Goal: Information Seeking & Learning: Learn about a topic

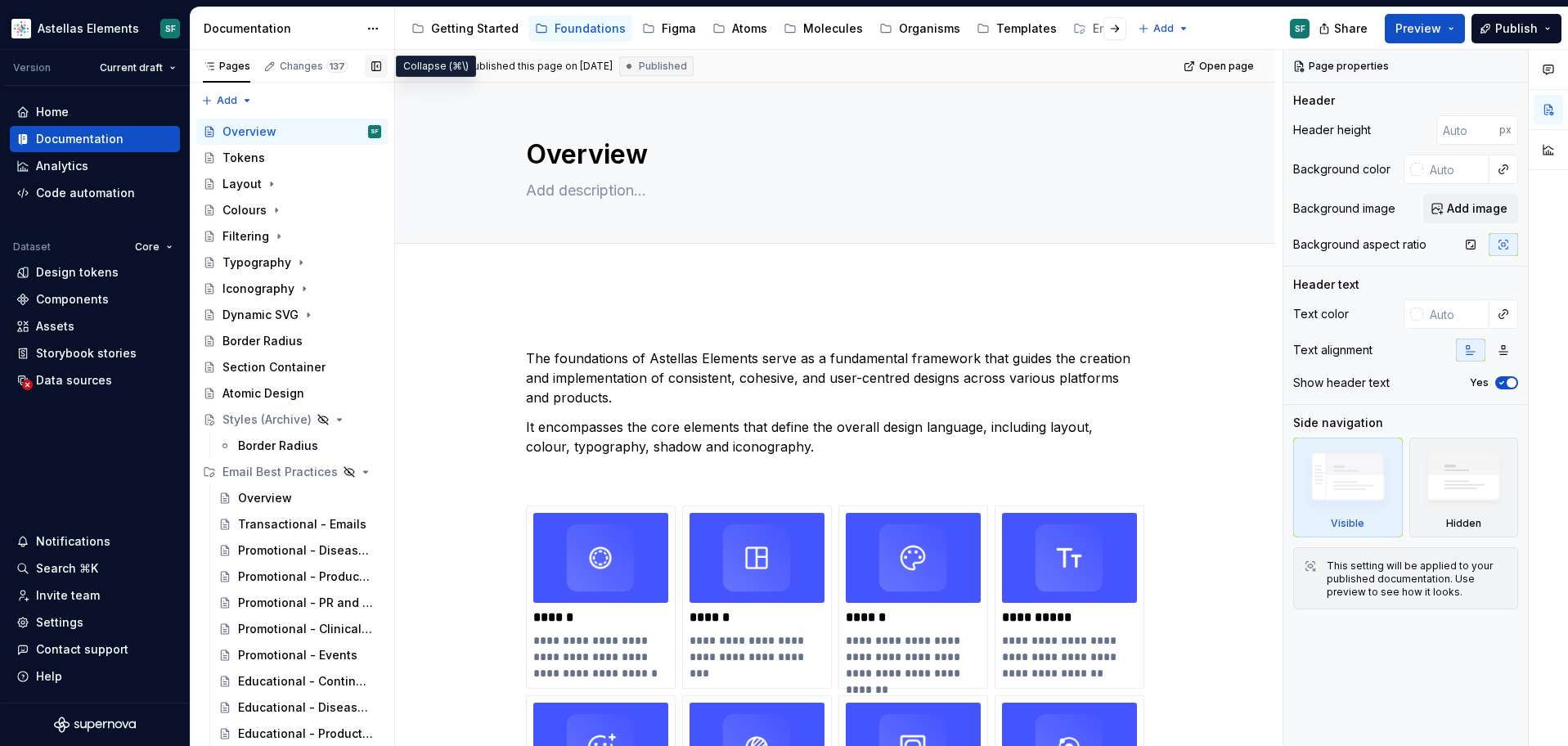
scroll to position [28, 0]
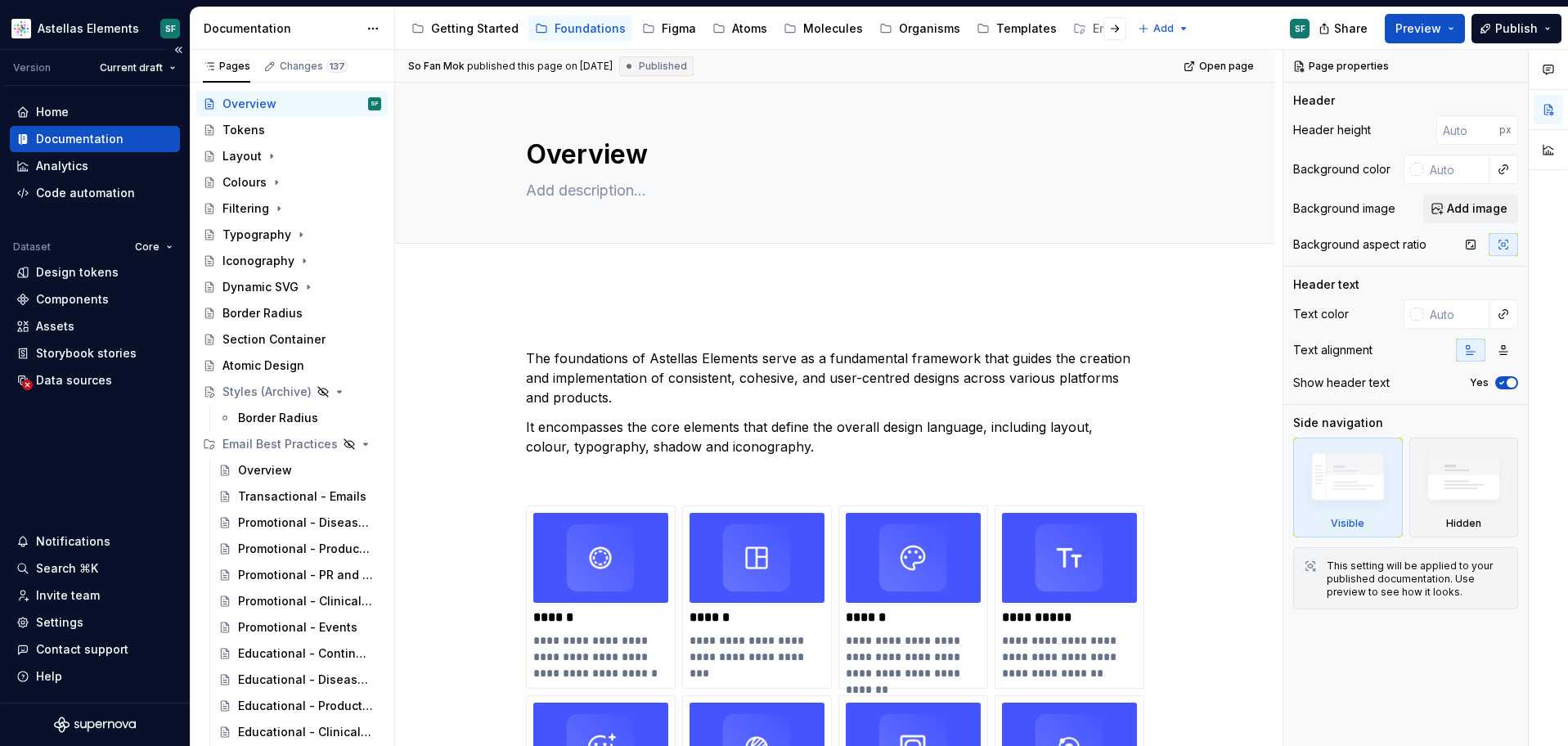
click at [110, 138] on div "Documentation" at bounding box center [79, 139] width 88 height 16
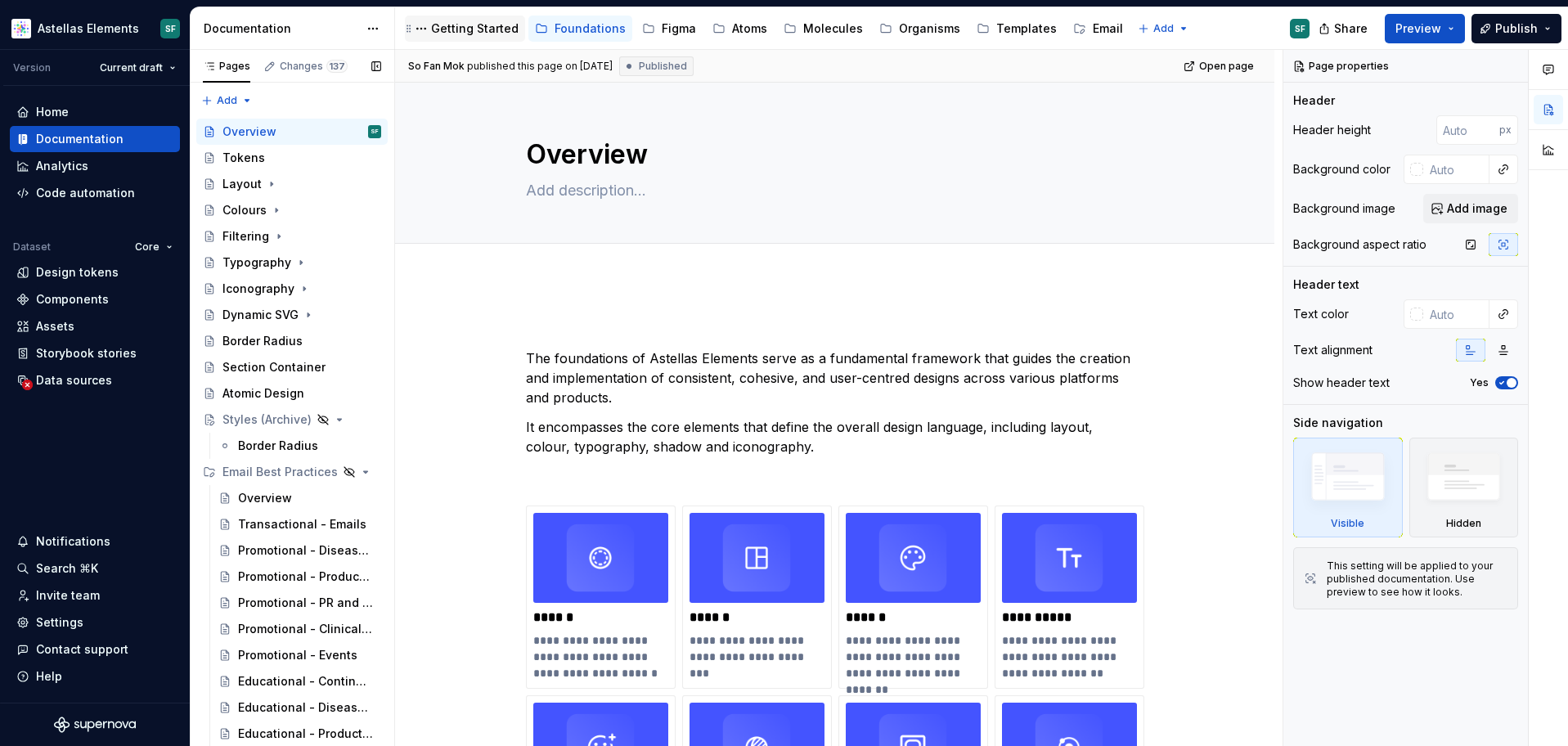
click at [481, 25] on div "Getting Started" at bounding box center [474, 29] width 88 height 16
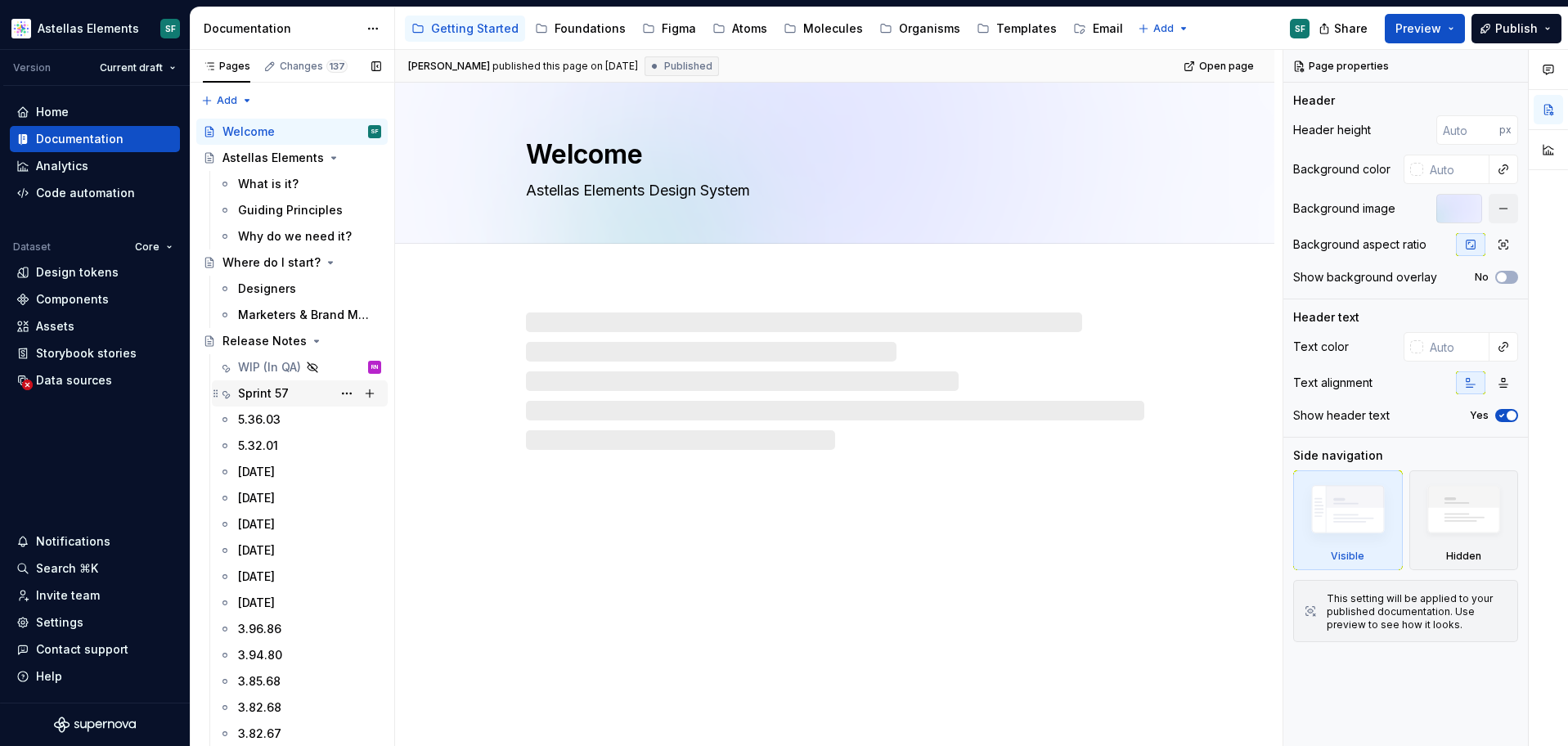
click at [273, 391] on div "Sprint 57" at bounding box center [264, 393] width 51 height 16
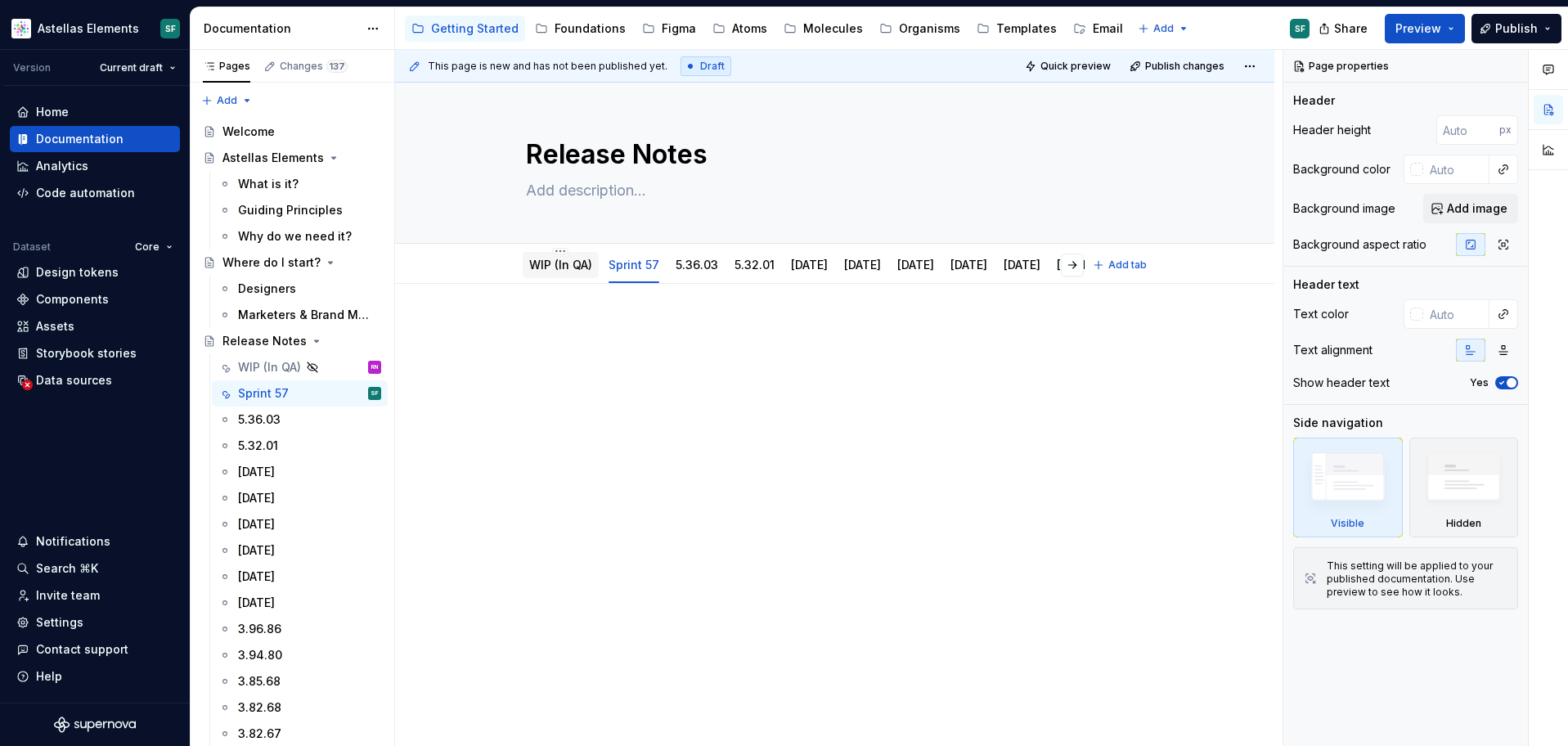
click at [569, 268] on link "WIP (In QA)" at bounding box center [560, 264] width 63 height 14
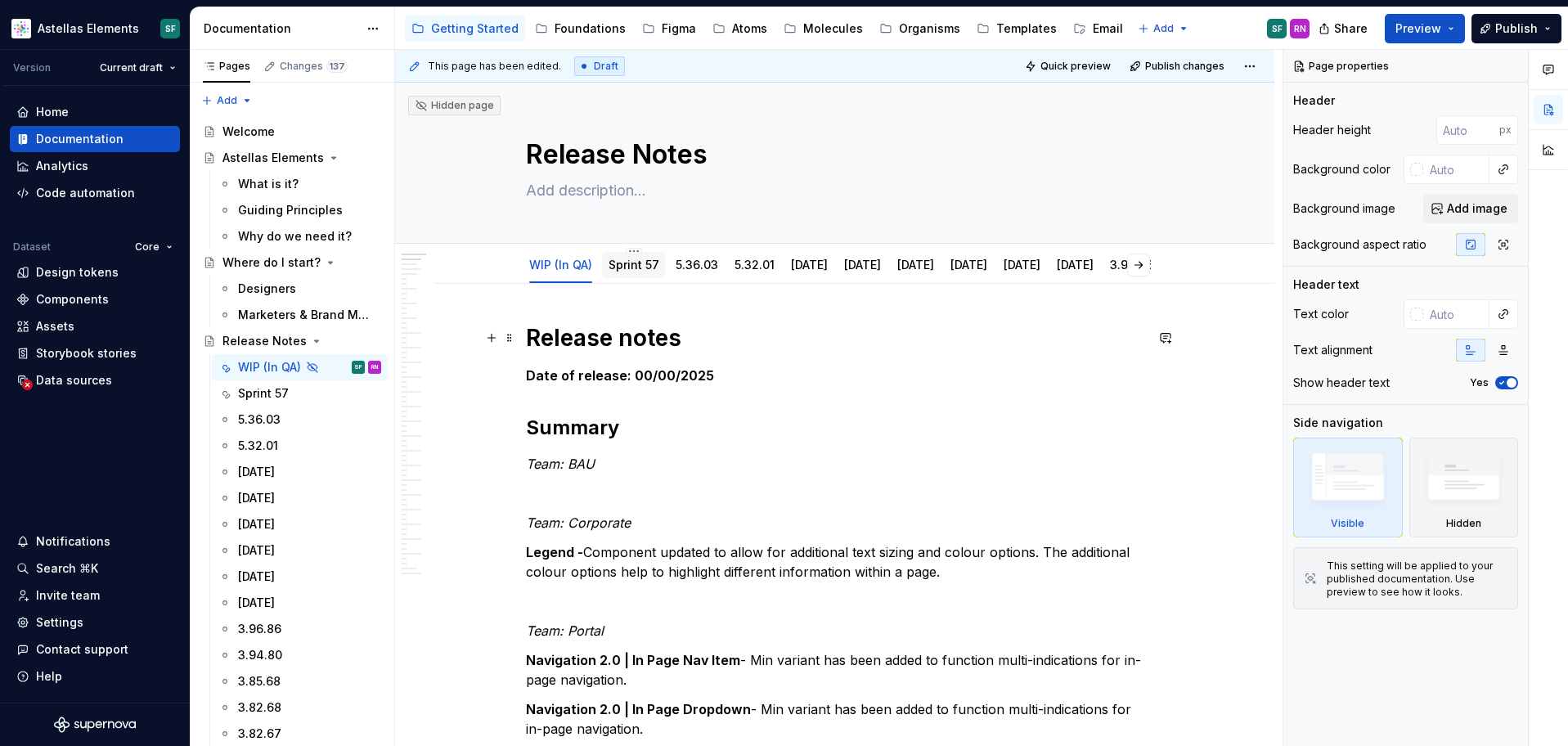
click at [536, 335] on strong "Release notes" at bounding box center [604, 337] width 156 height 28
click at [279, 398] on div "Sprint 57" at bounding box center [264, 393] width 51 height 16
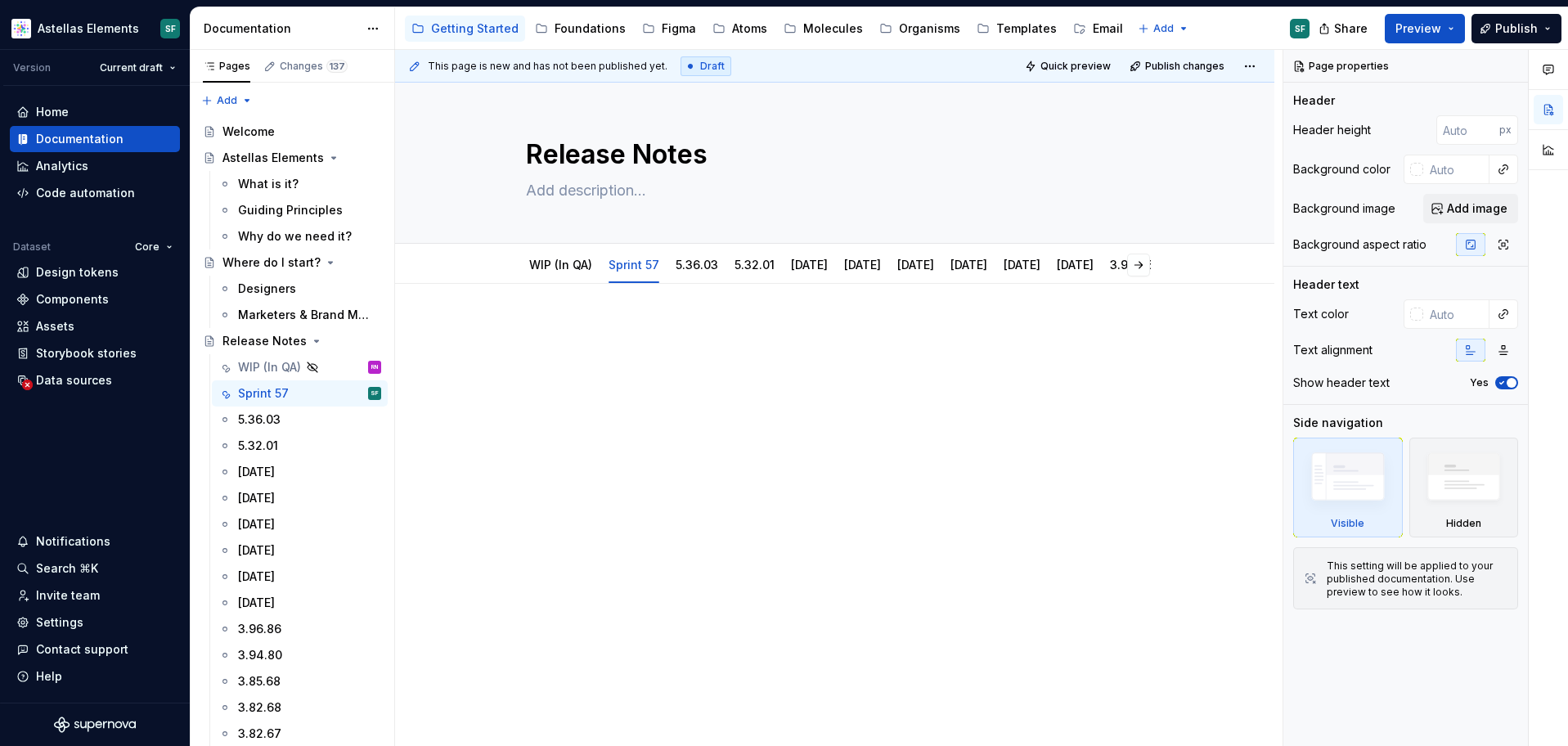
click at [555, 410] on div at bounding box center [834, 455] width 879 height 345
click at [685, 344] on div "To enrich screen reader interactions, please activate Accessibility in Grammarl…" at bounding box center [835, 354] width 619 height 62
type textarea "*"
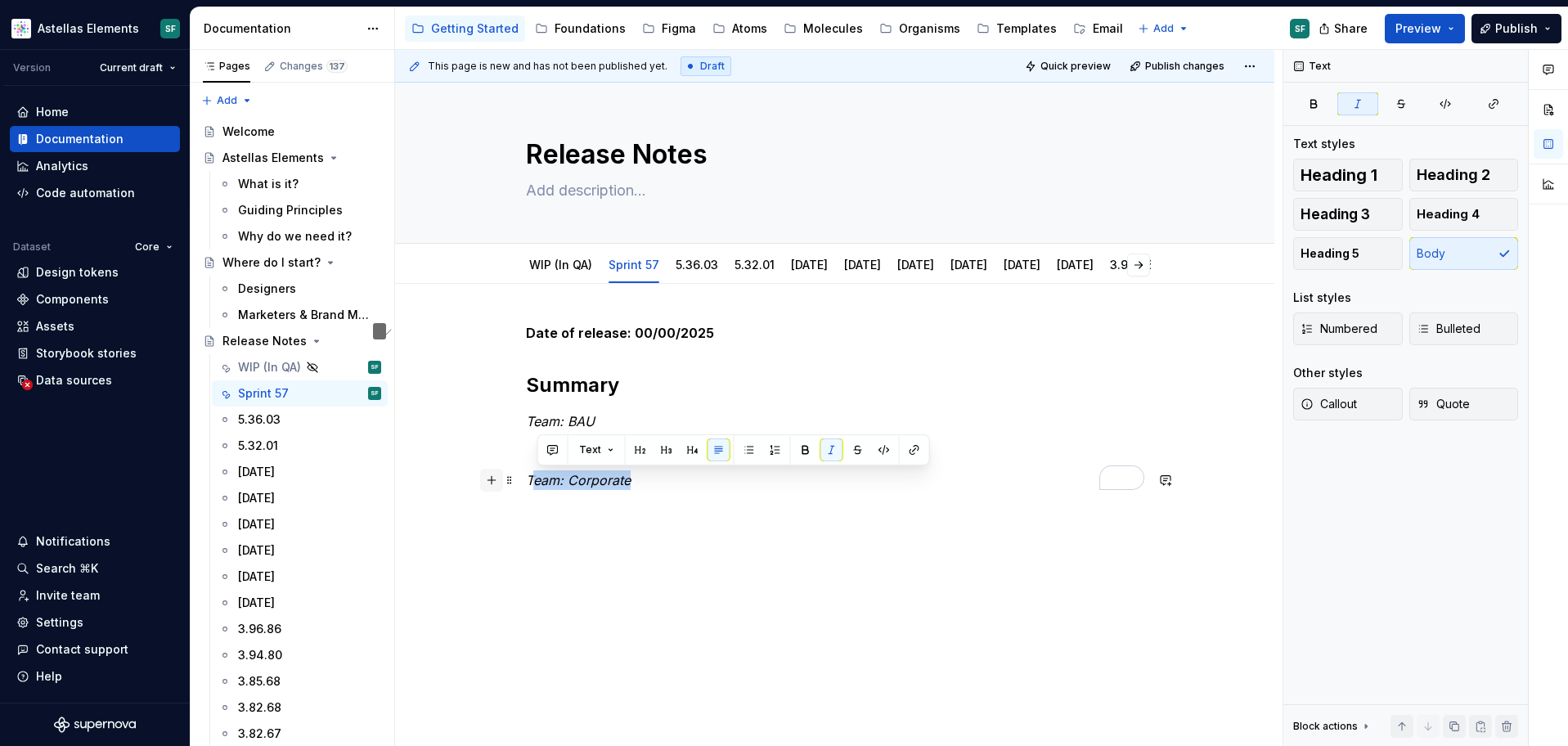
drag, startPoint x: 648, startPoint y: 477, endPoint x: 504, endPoint y: 477, distance: 144.0
click at [526, 477] on div "Date of release: 00/00/2025 Summary Team: BAU Team: Corporate" at bounding box center [835, 416] width 619 height 187
copy em "Team: Corporate"
click at [628, 576] on div "Date of release: 00/00/2025 Summary Team: BAU Team: Corporate" at bounding box center [834, 508] width 879 height 450
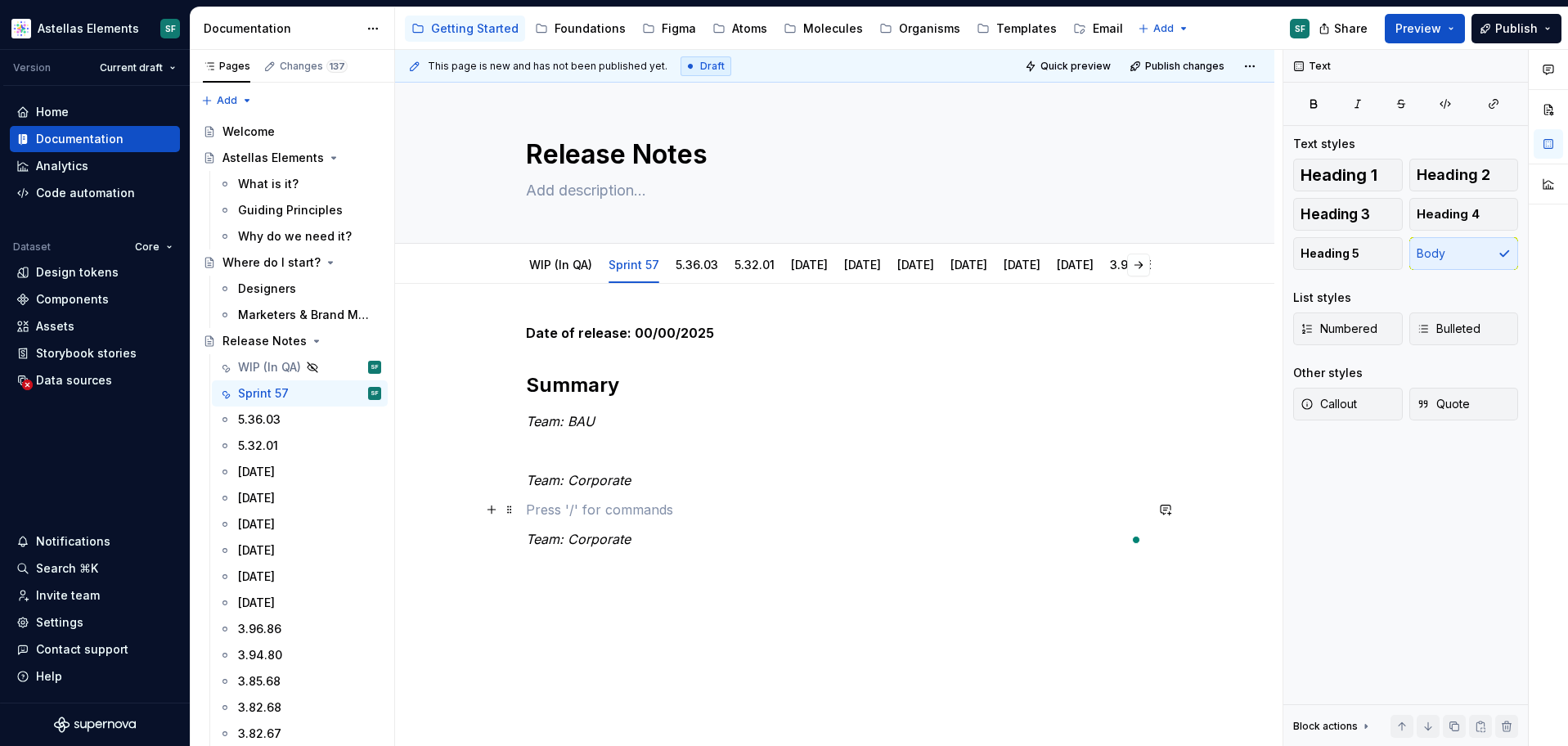
click at [607, 513] on p "To enrich screen reader interactions, please activate Accessibility in Grammarl…" at bounding box center [835, 509] width 619 height 20
click at [610, 540] on em "Team: Corporate" at bounding box center [578, 539] width 105 height 16
click at [617, 596] on em "Team: Corporate" at bounding box center [578, 598] width 105 height 16
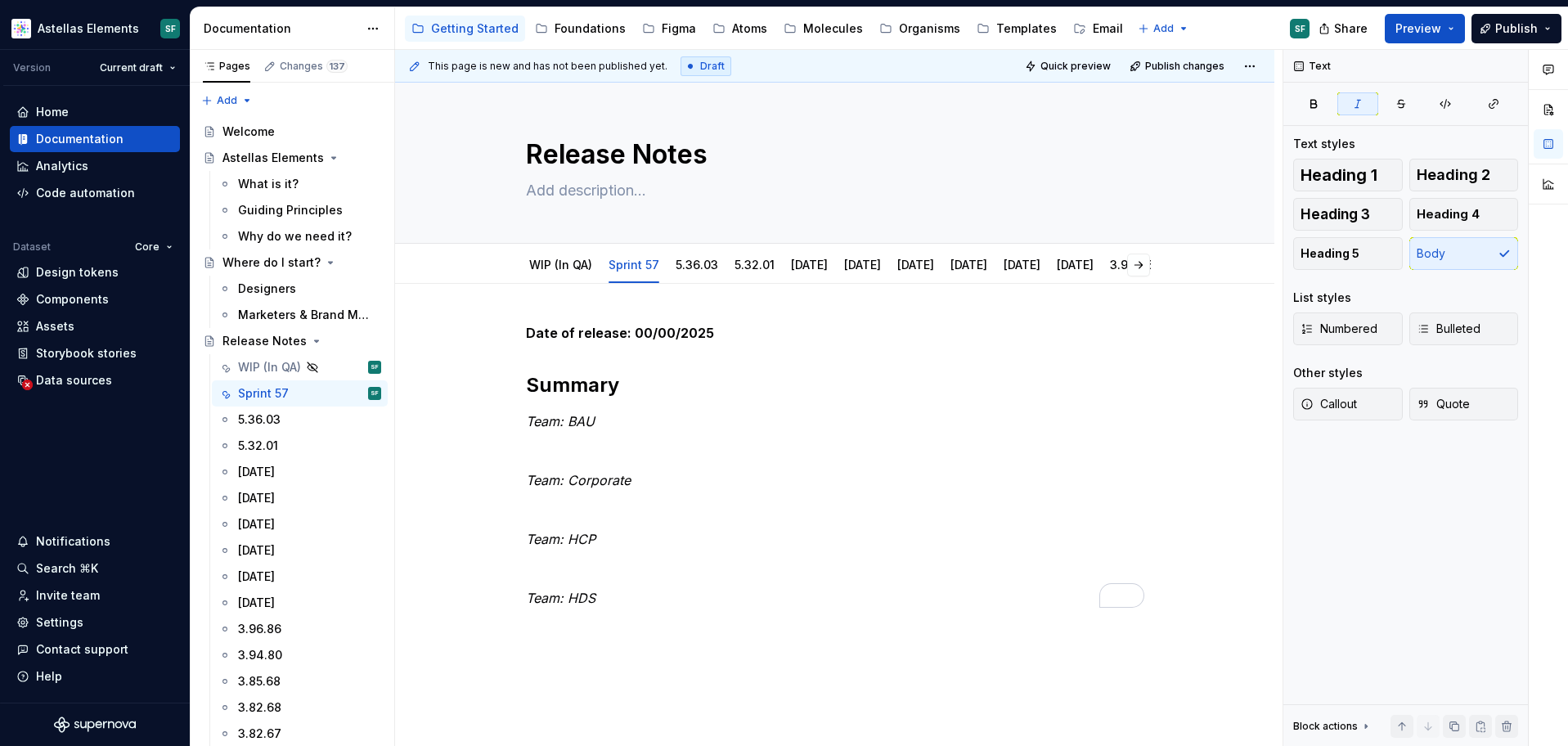
click at [578, 636] on div "This page is new and has not been published yet. Draft Quick preview Publish ch…" at bounding box center [838, 398] width 887 height 697
click at [606, 602] on p "Team: HDS" at bounding box center [835, 598] width 619 height 20
click at [632, 609] on div "Date of release: 00/00/2025 Summary Team: BAU Team: Corporate Team: HCP Team: H…" at bounding box center [835, 474] width 619 height 304
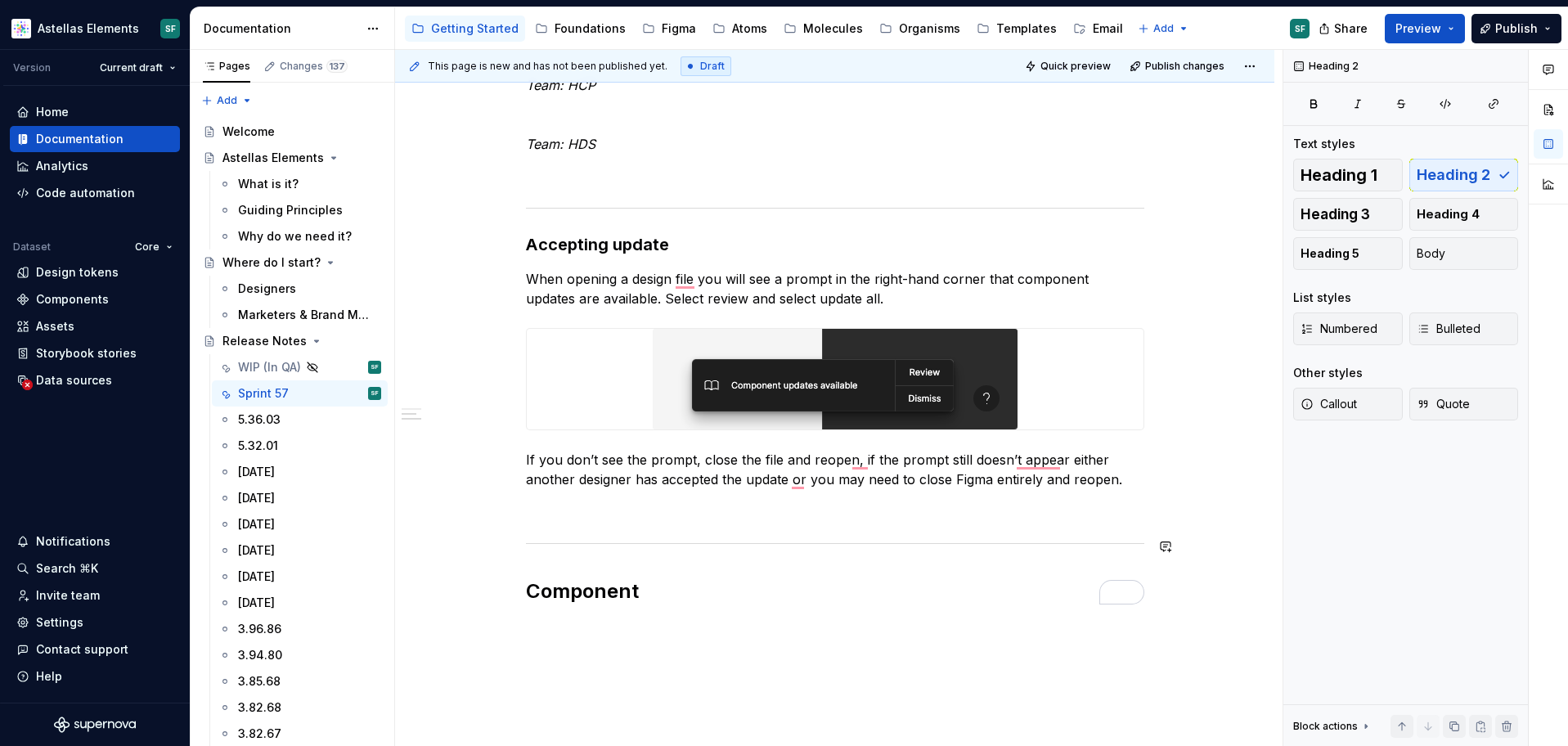
scroll to position [554, 0]
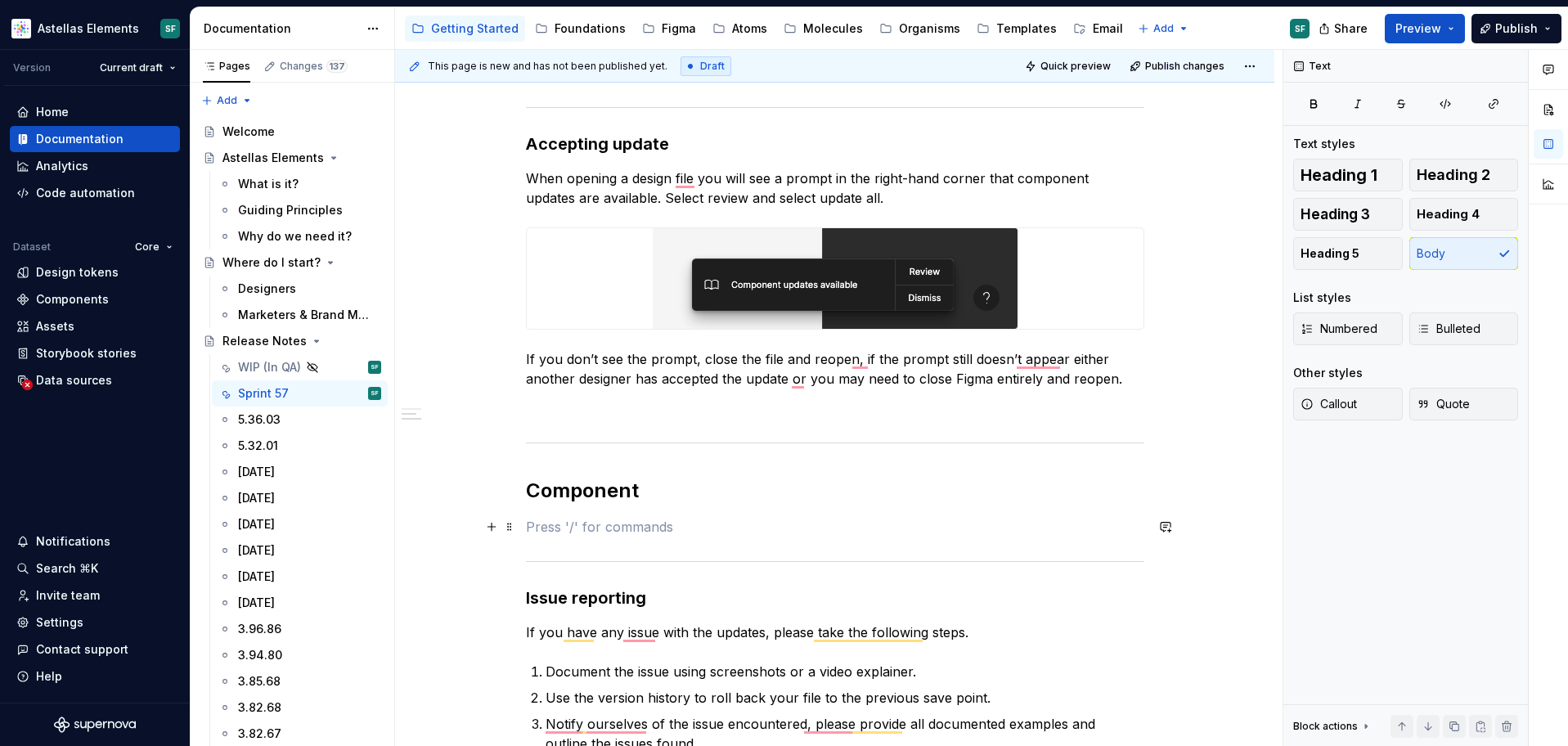
click at [621, 531] on p "To enrich screen reader interactions, please activate Accessibility in Grammarl…" at bounding box center [835, 527] width 619 height 20
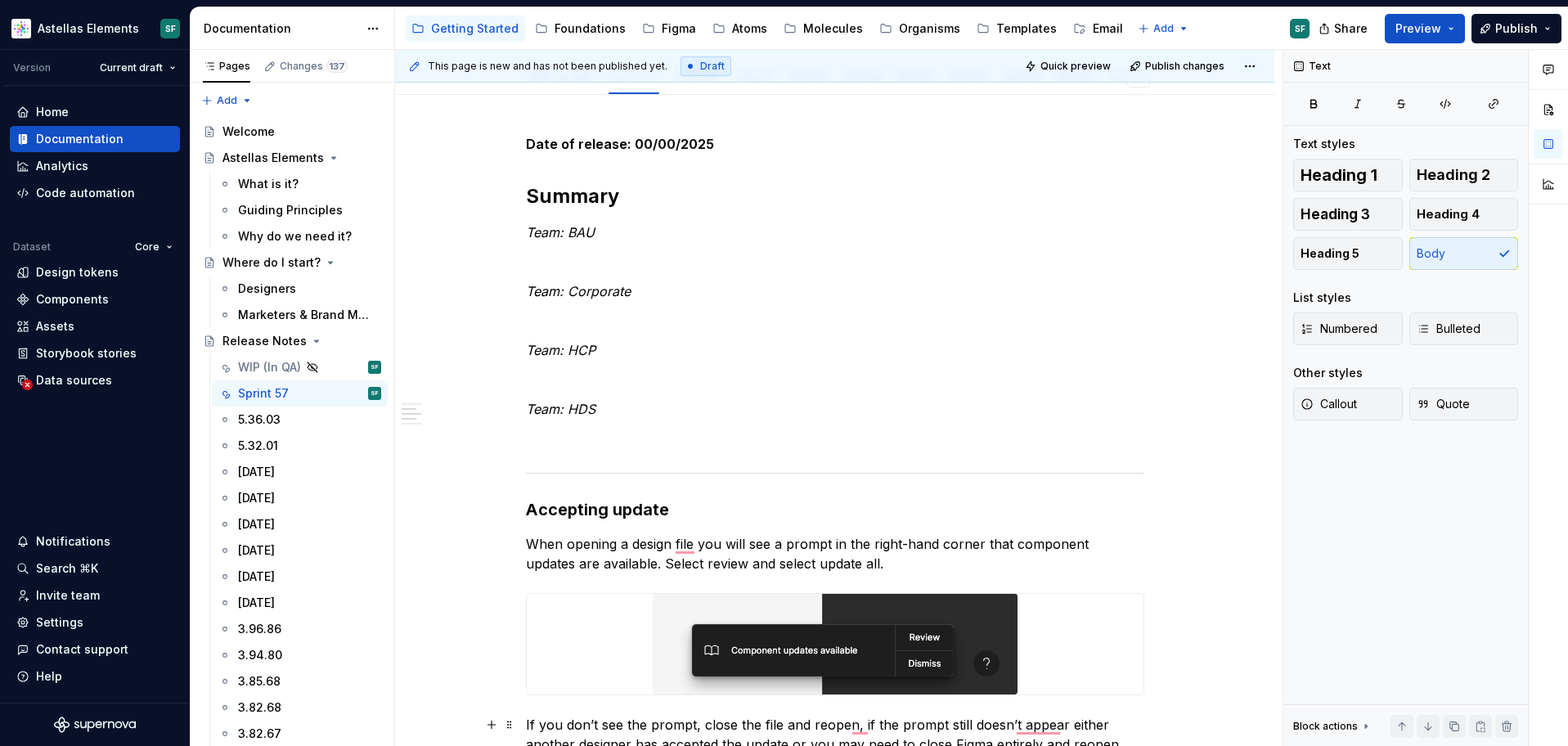
scroll to position [0, 0]
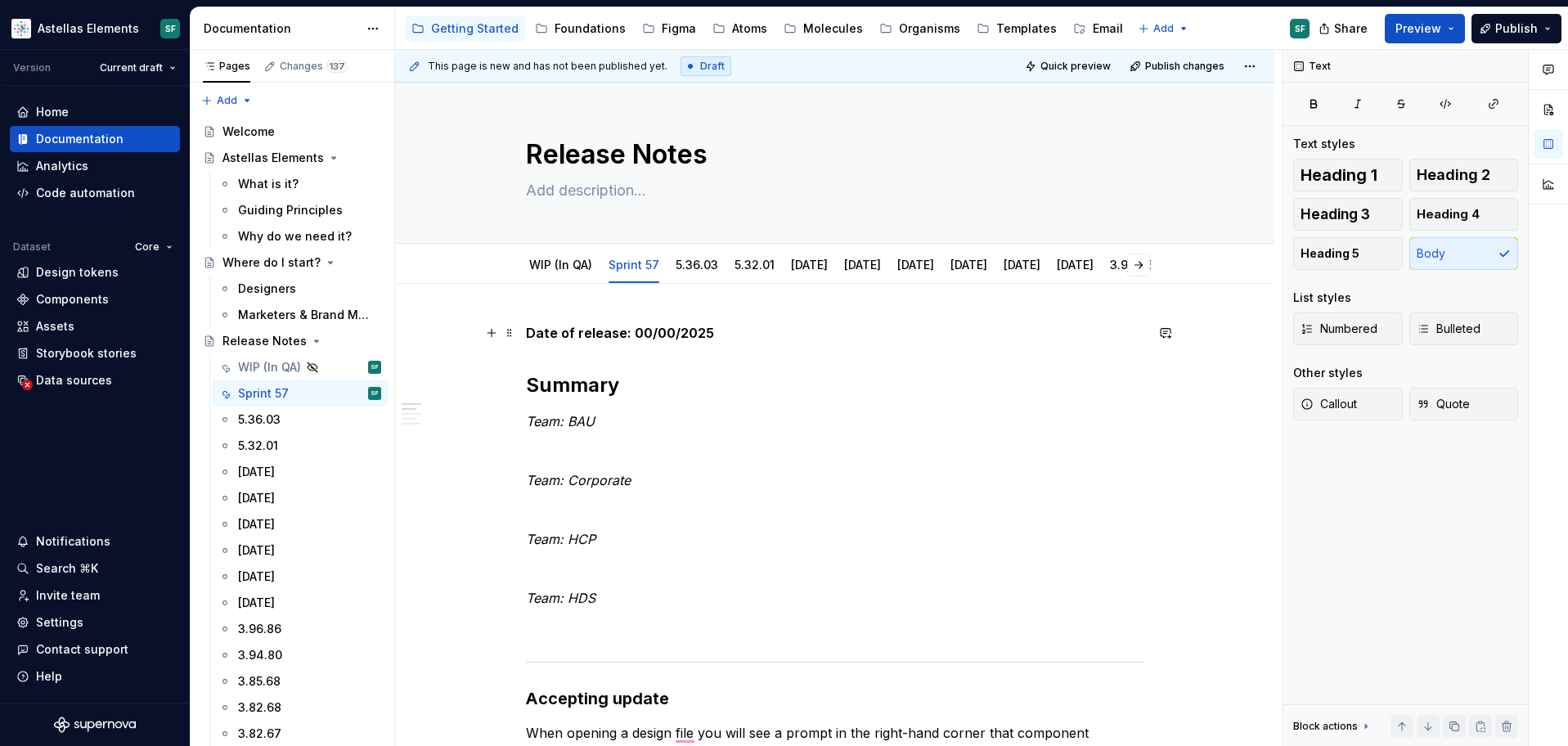
click at [745, 335] on p "Date of release: 00/00/2025" at bounding box center [835, 332] width 619 height 20
type textarea "*"
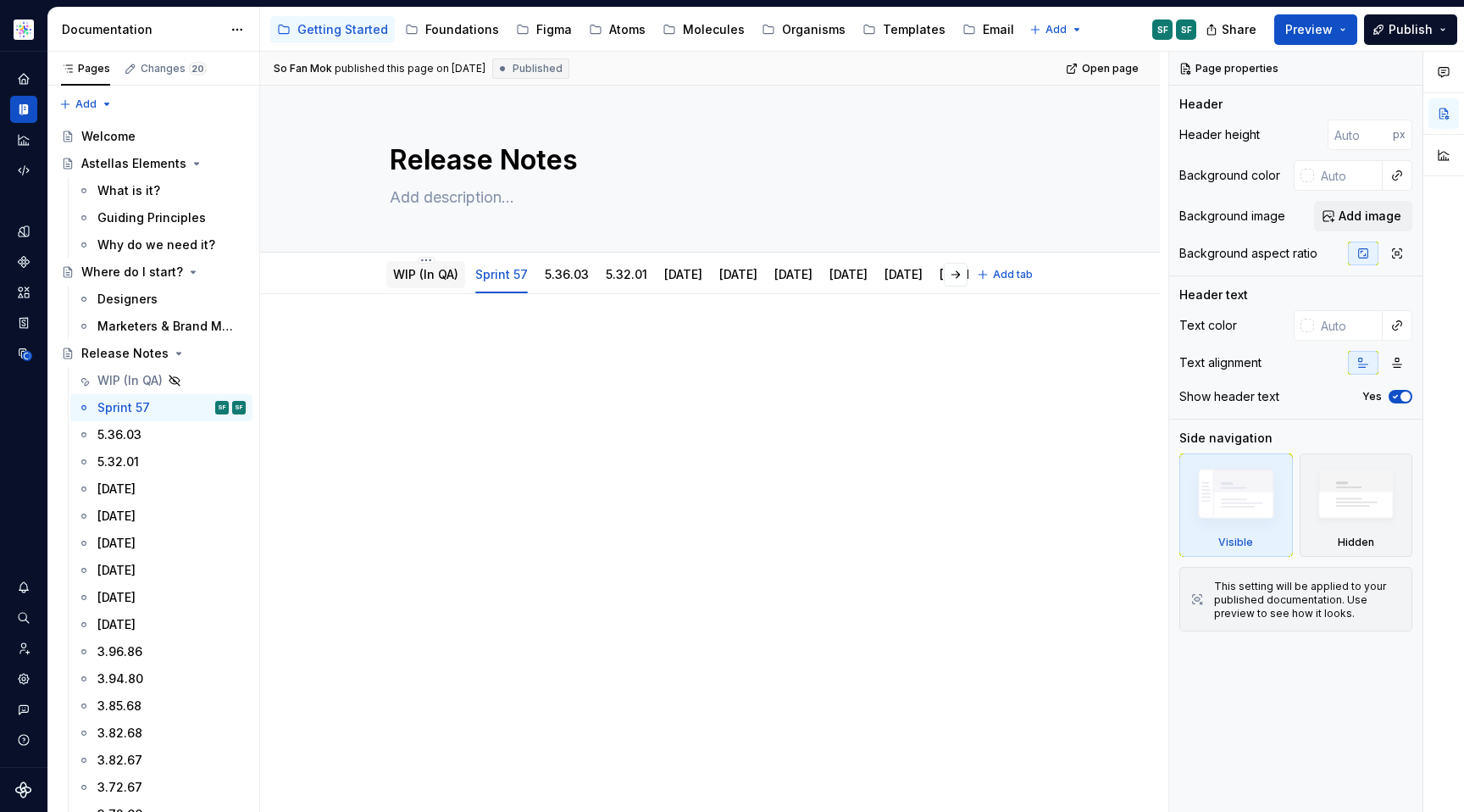
click at [419, 277] on link "WIP (In QA)" at bounding box center [425, 274] width 65 height 14
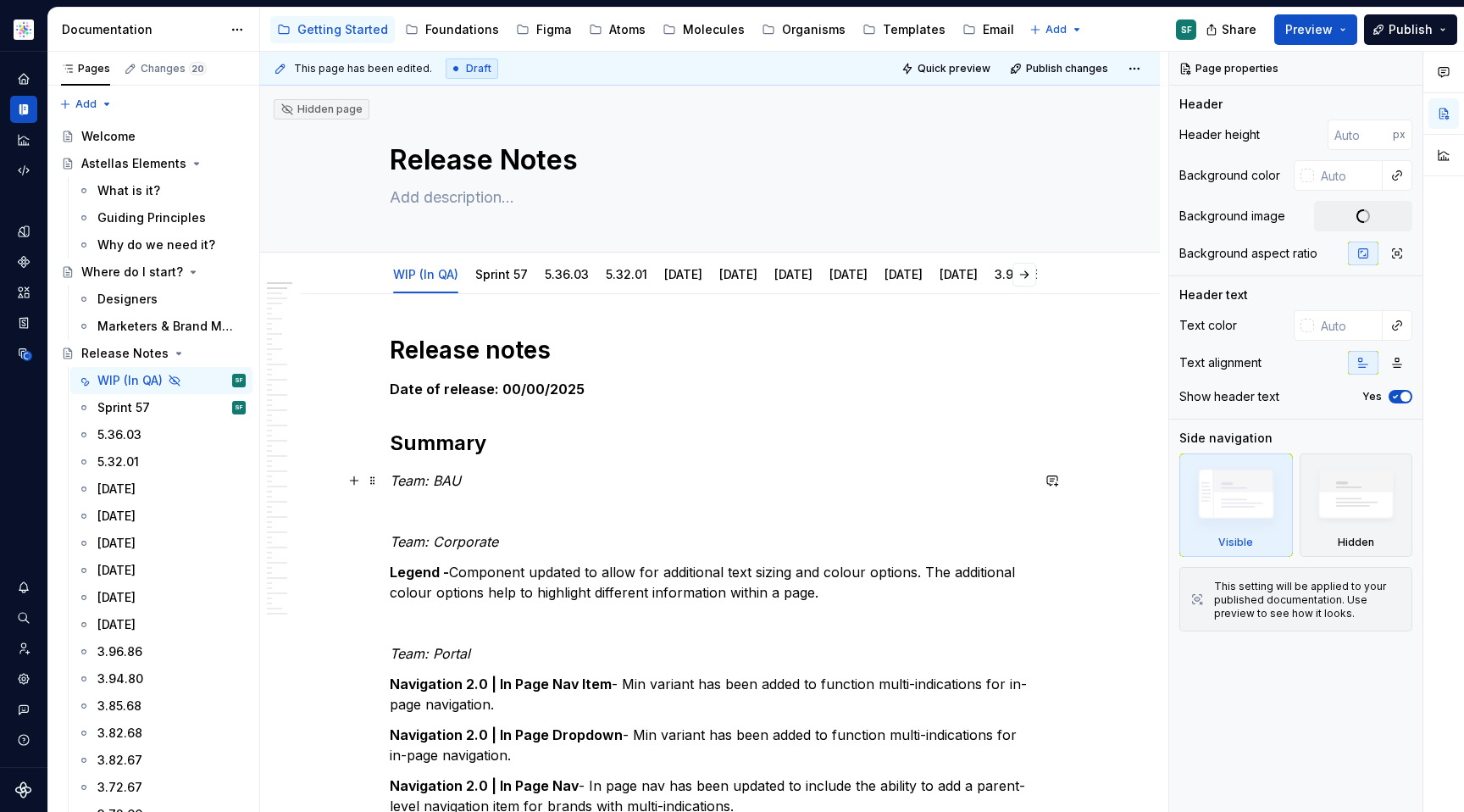
click at [535, 453] on h2 "Summary" at bounding box center [710, 443] width 641 height 27
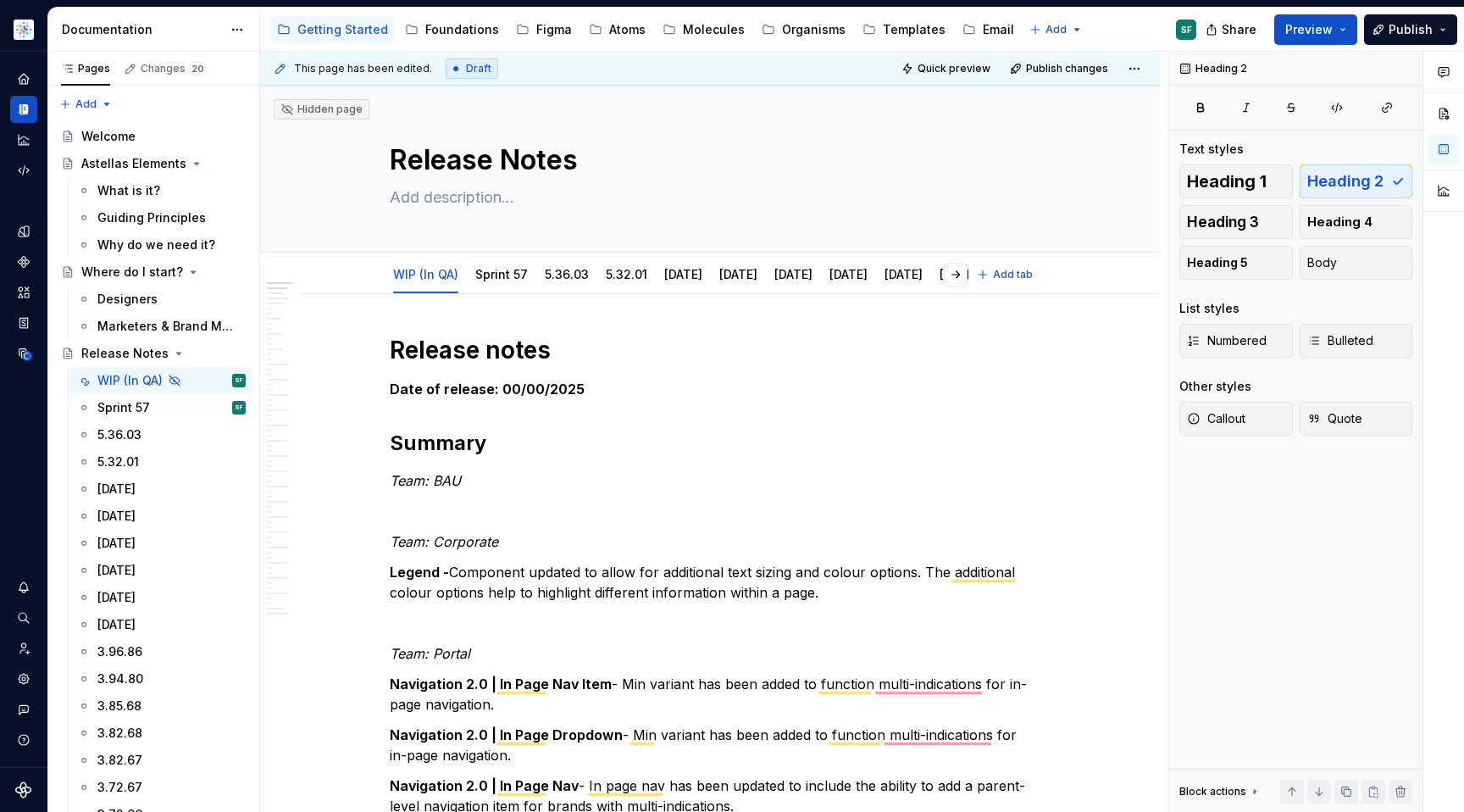
type textarea "*"
click at [397, 386] on strong "Date of release: 00/00/2025" at bounding box center [487, 389] width 195 height 17
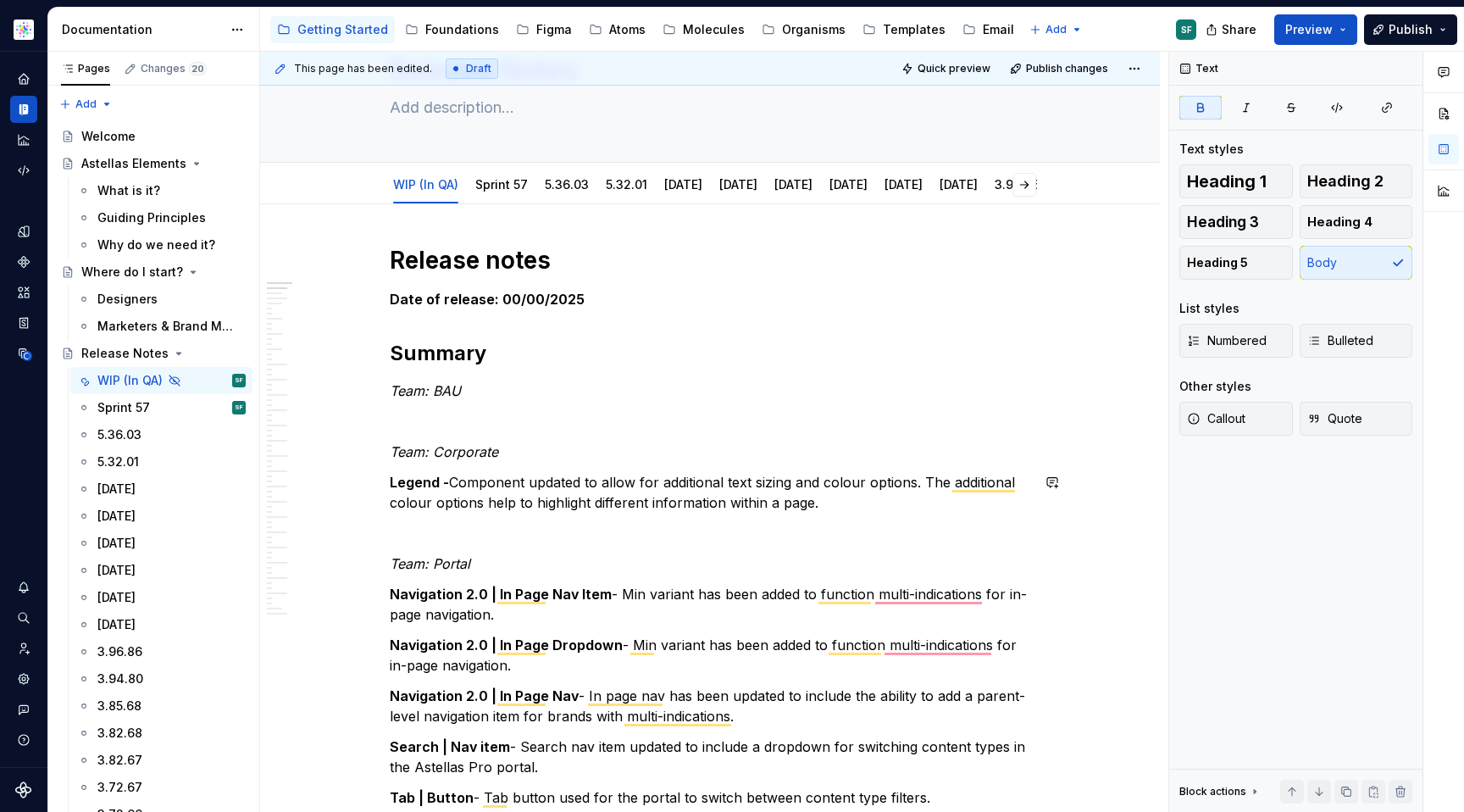
scroll to position [96, 0]
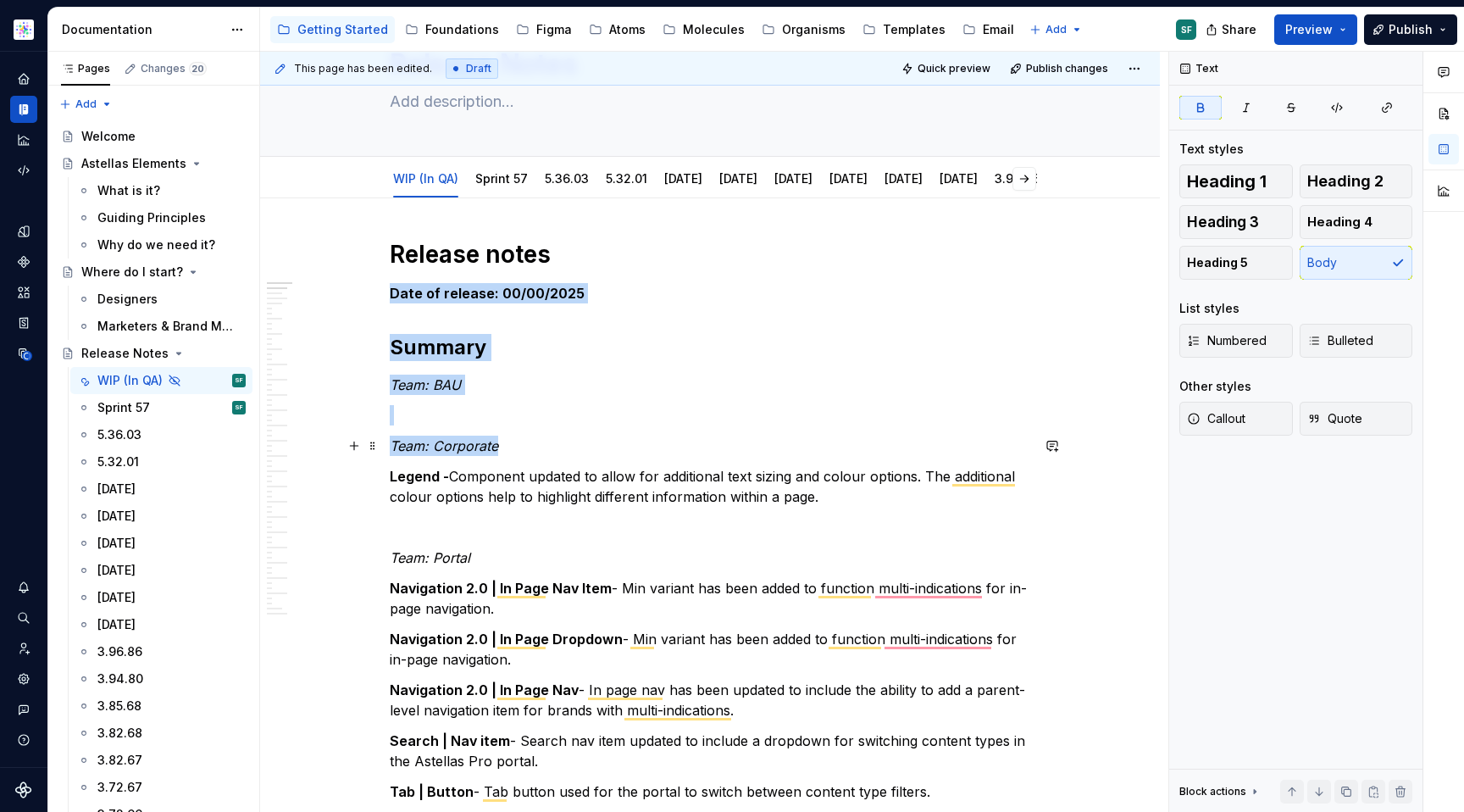
click at [528, 435] on p "Team: Corporate" at bounding box center [710, 445] width 641 height 20
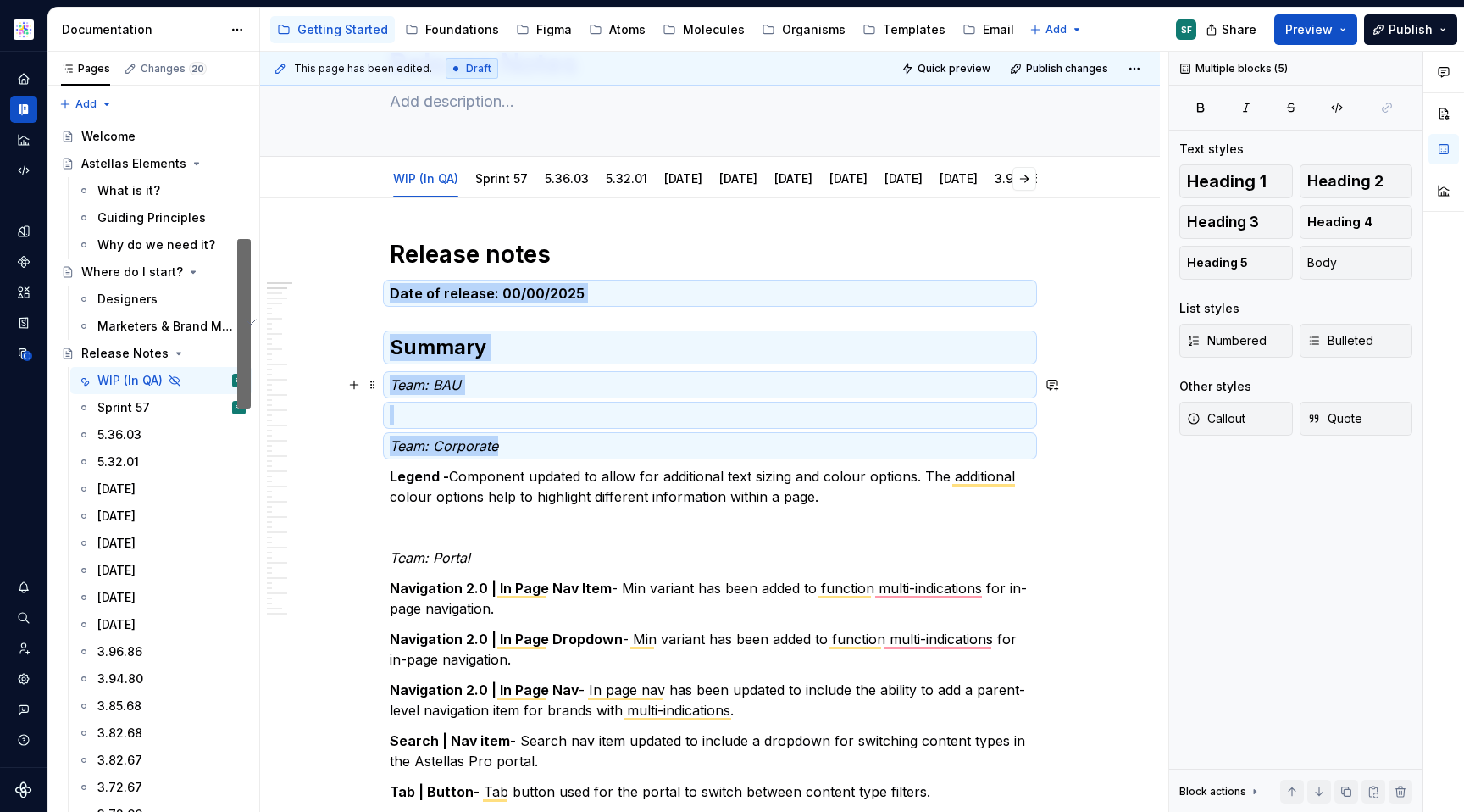
copy div "Date of release: 00/00/2025 Summary Team: BAU Team: Corporate"
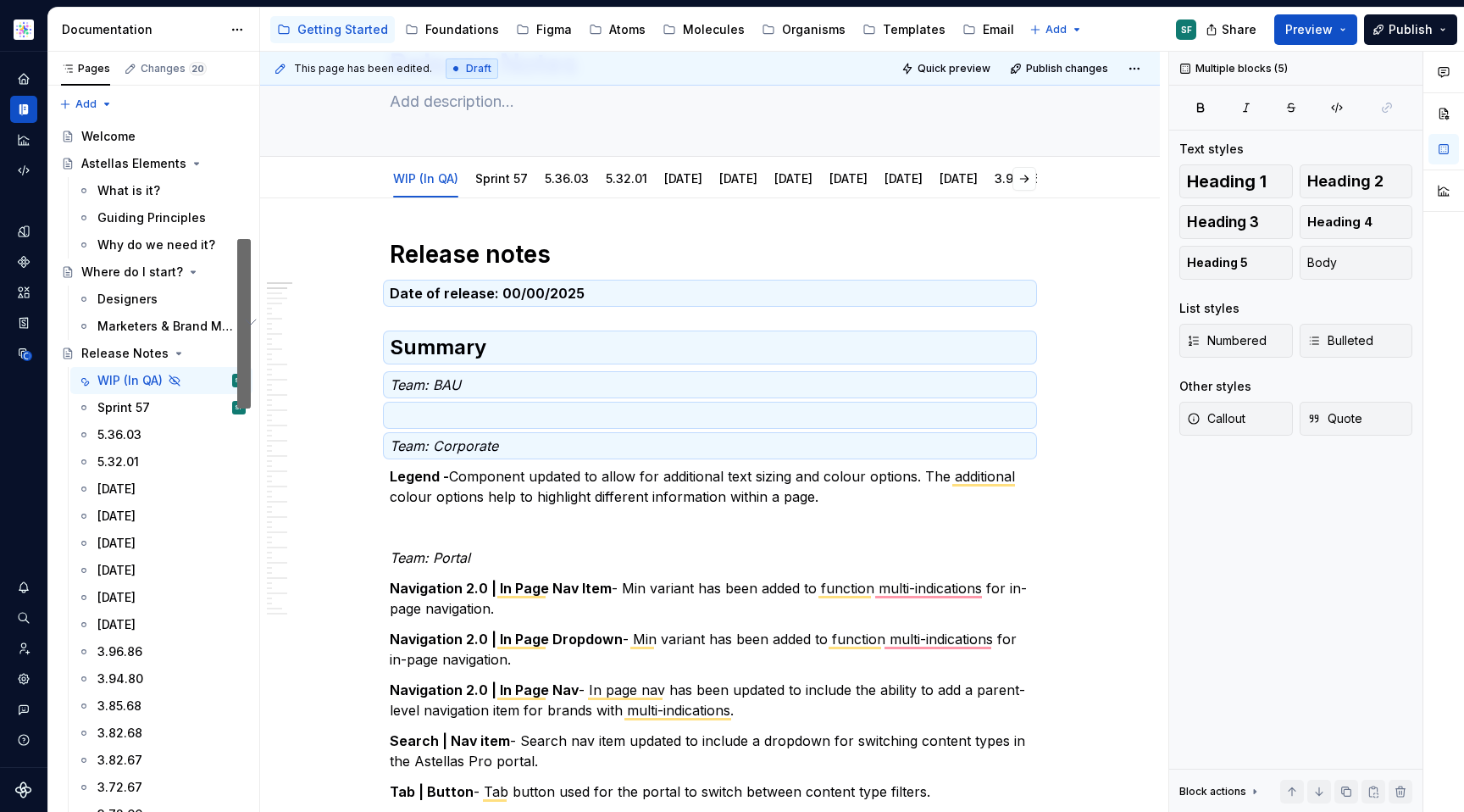
click at [804, 517] on p "To enrich screen reader interactions, please activate Accessibility in Grammarl…" at bounding box center [710, 527] width 641 height 20
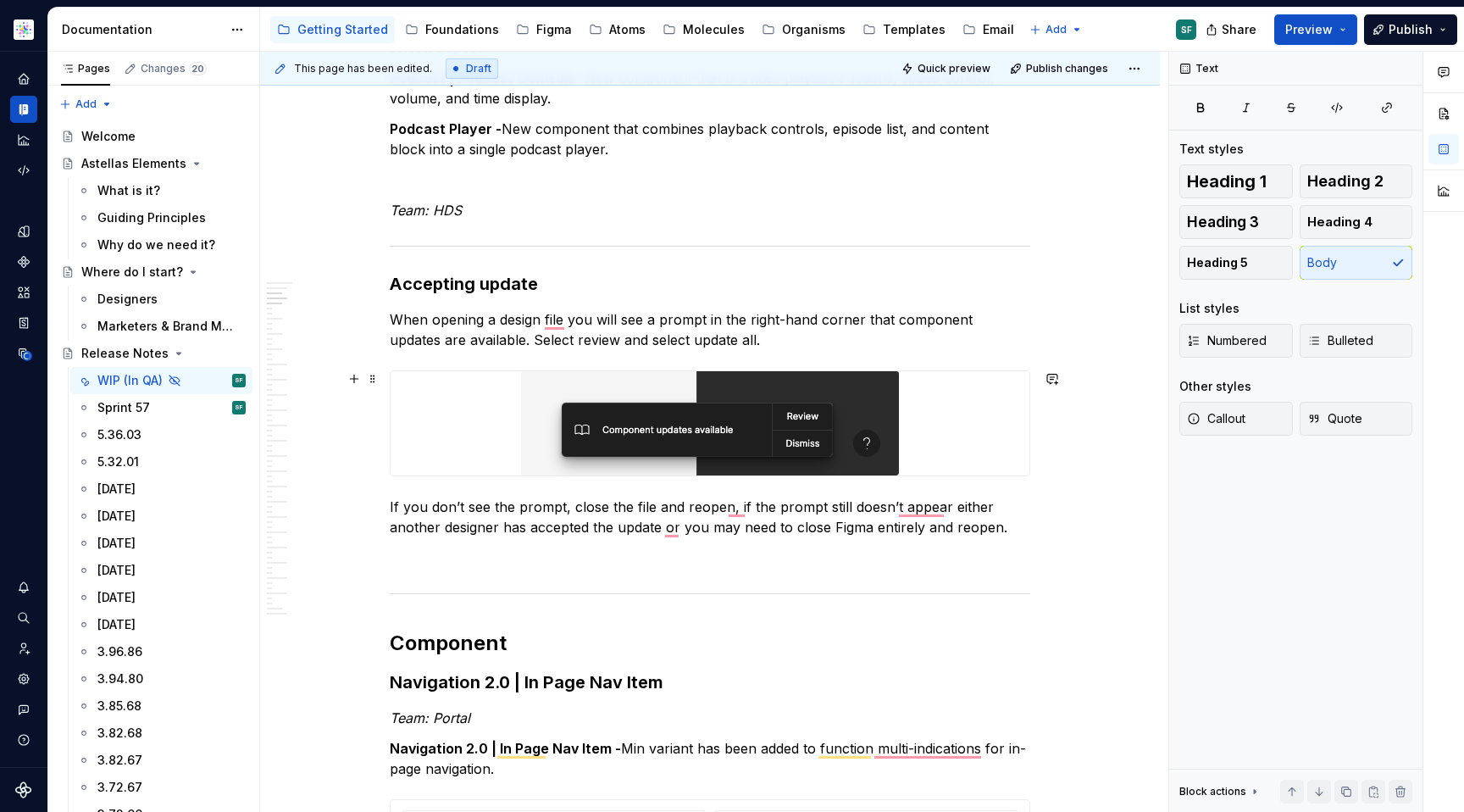
scroll to position [1421, 0]
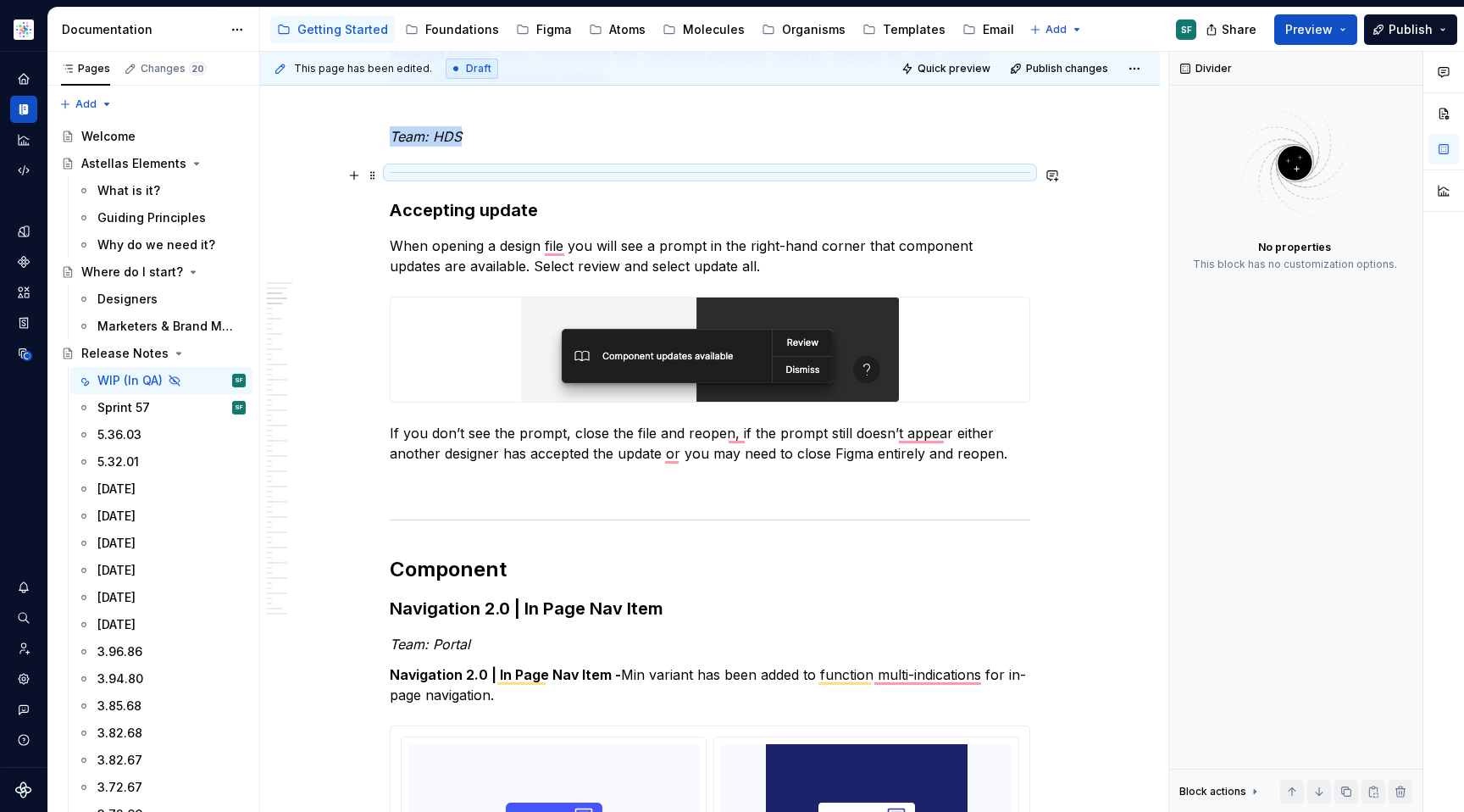
click at [421, 177] on div "To enrich screen reader interactions, please activate Accessibility in Grammarl…" at bounding box center [710, 172] width 641 height 11
click at [549, 580] on h2 "Component" at bounding box center [710, 569] width 641 height 27
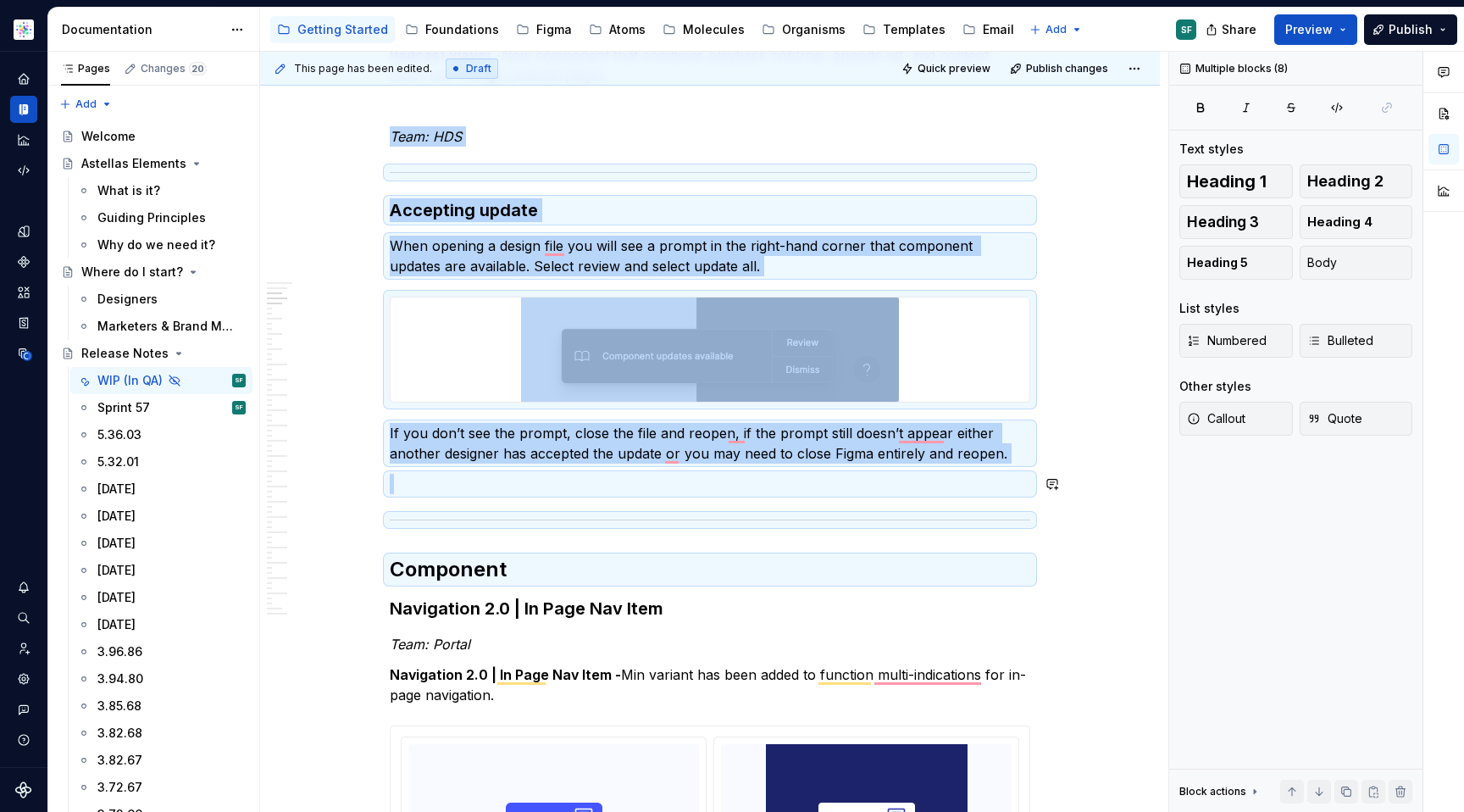
copy div "Team: HDS Accepting update When opening a design file you will see a prompt in …"
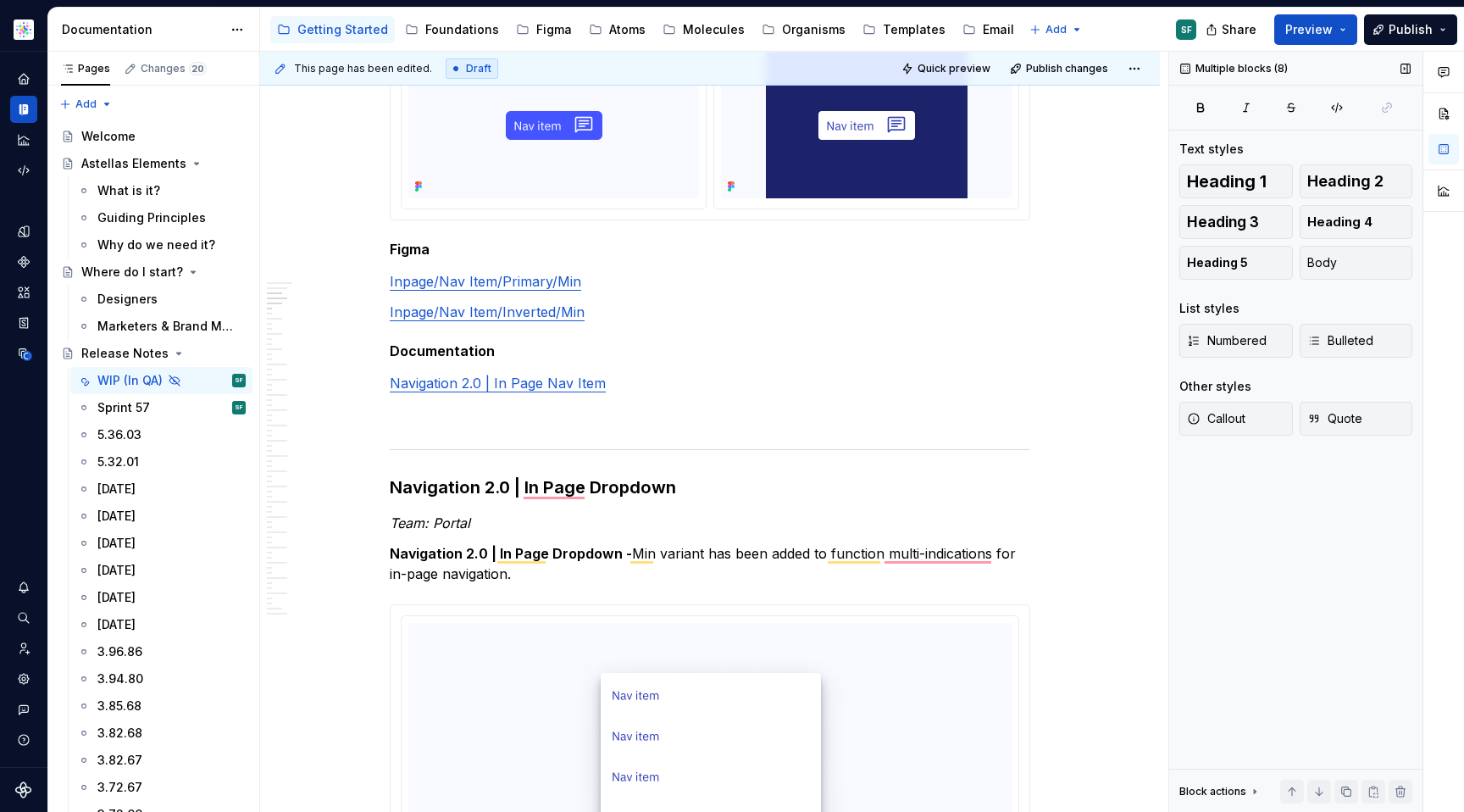
scroll to position [2408, 0]
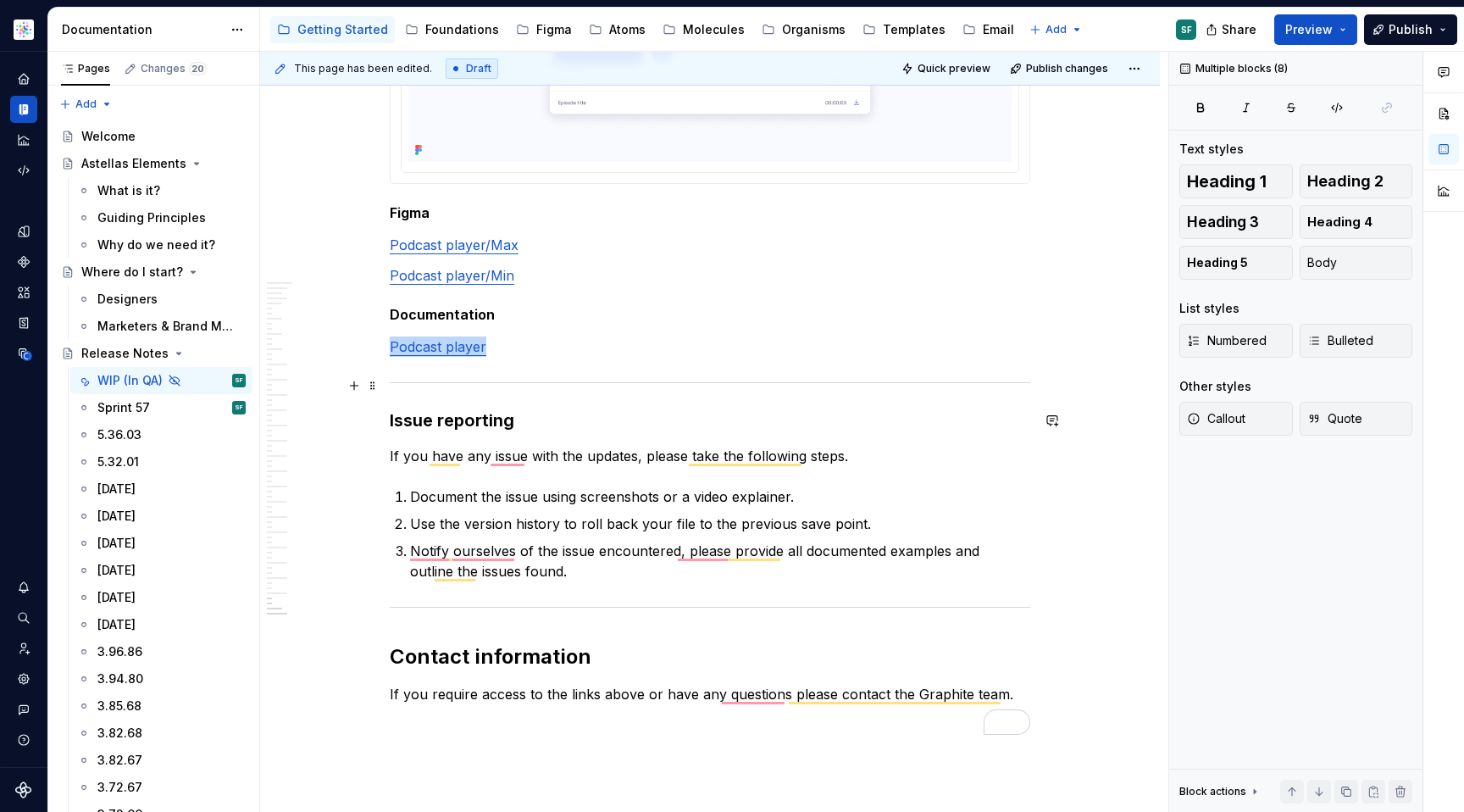
click at [603, 383] on div "To enrich screen reader interactions, please activate Accessibility in Grammarl…" at bounding box center [710, 382] width 641 height 11
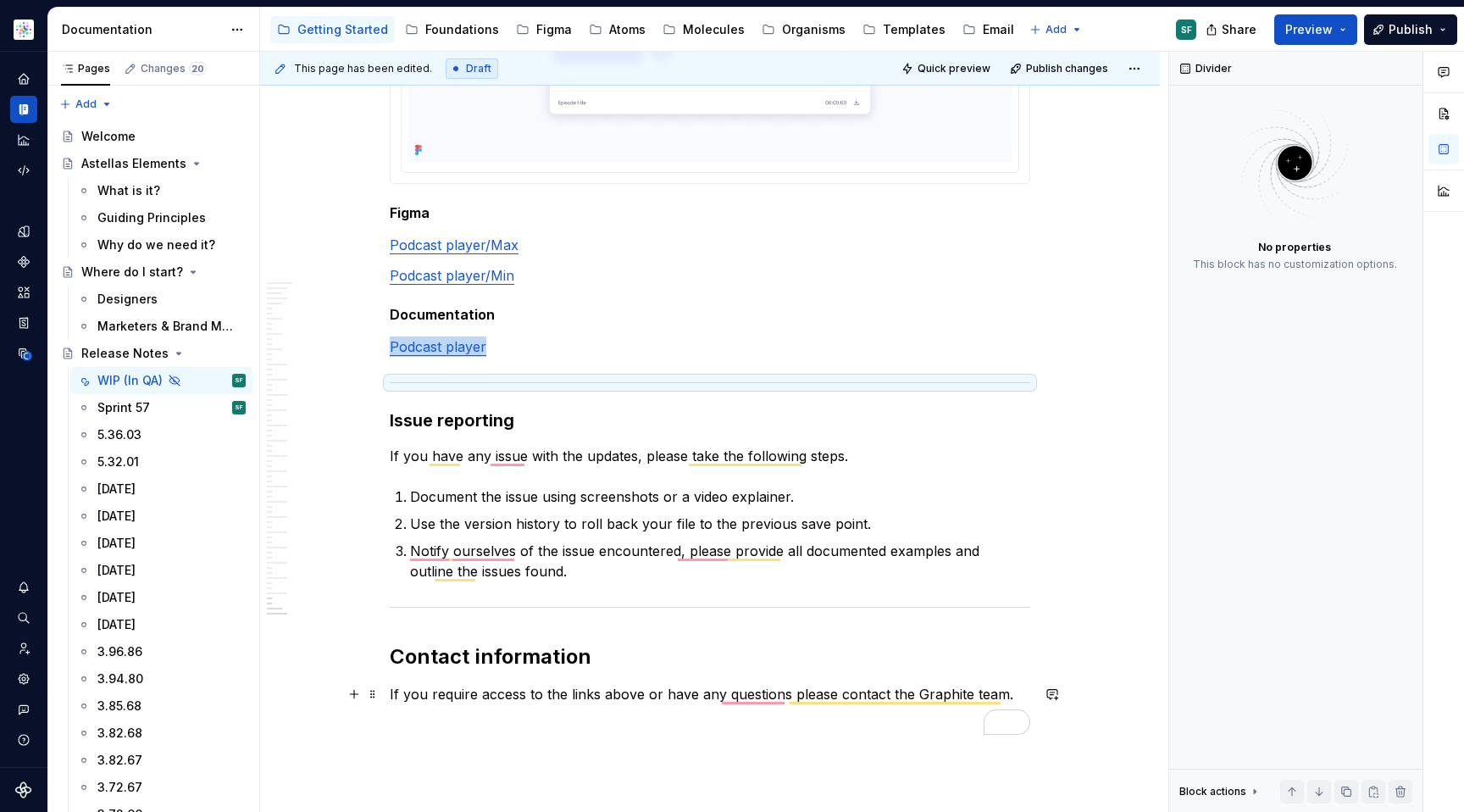
click at [585, 685] on p "If you require access to the links above or have any questions please contact t…" at bounding box center [710, 694] width 641 height 20
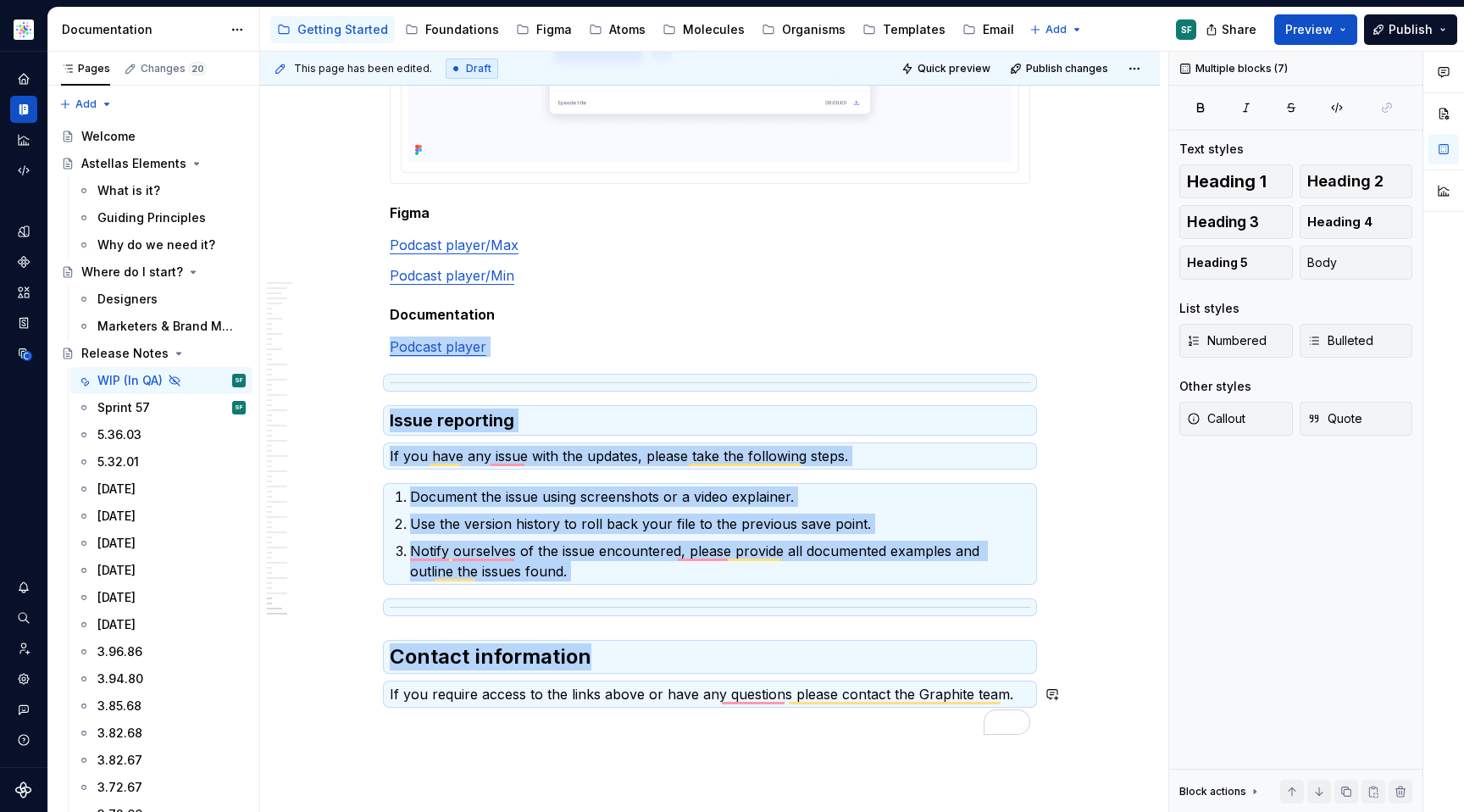
copy div "Podcast player Issue reporting If you have any issue with the updates, please t…"
